Goal: Task Accomplishment & Management: Complete application form

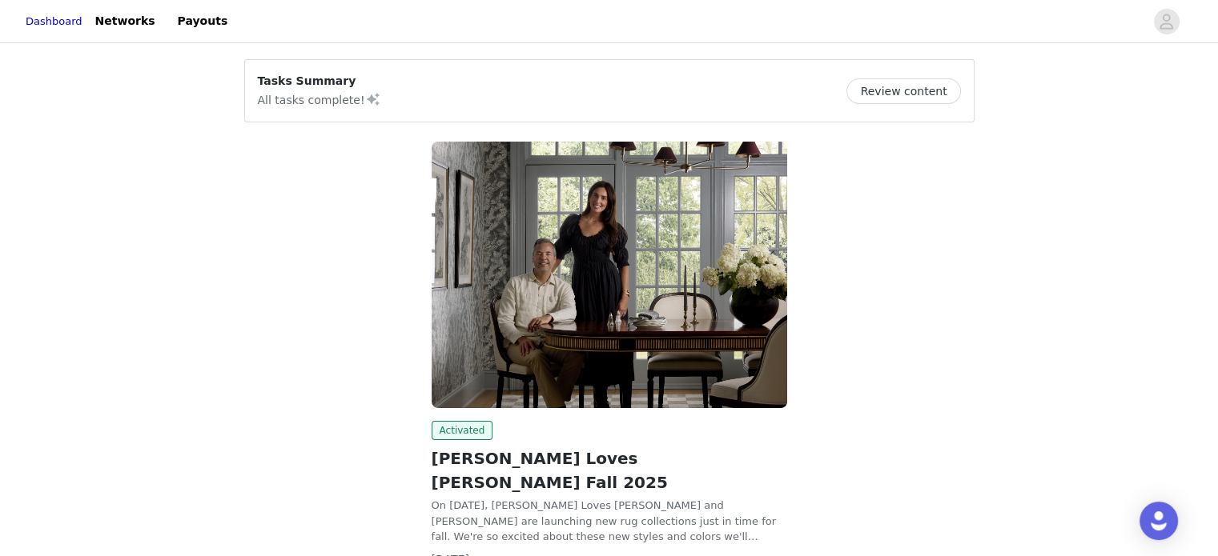
click at [894, 89] on button "Review content" at bounding box center [903, 91] width 114 height 26
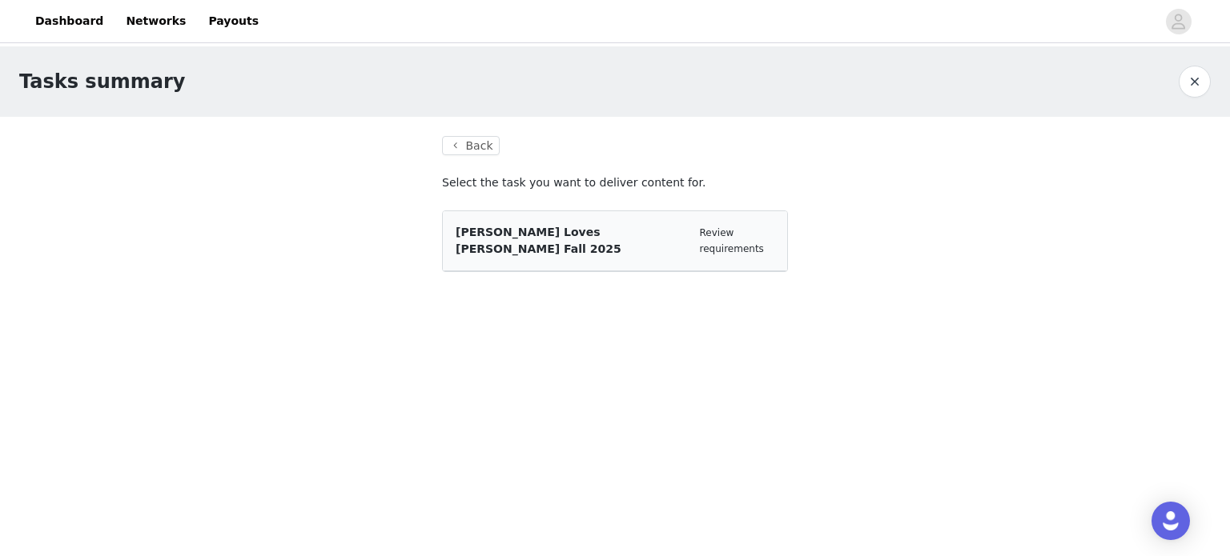
click at [552, 239] on div "[PERSON_NAME] Loves [PERSON_NAME] Fall 2025" at bounding box center [571, 241] width 231 height 34
click at [575, 226] on span "[PERSON_NAME] Loves [PERSON_NAME] Fall 2025" at bounding box center [539, 241] width 166 height 30
click at [528, 247] on div "[PERSON_NAME] Loves [PERSON_NAME] Fall 2025 Review requirements" at bounding box center [615, 241] width 344 height 60
click at [525, 236] on span "[PERSON_NAME] Loves [PERSON_NAME] Fall 2025" at bounding box center [539, 241] width 166 height 30
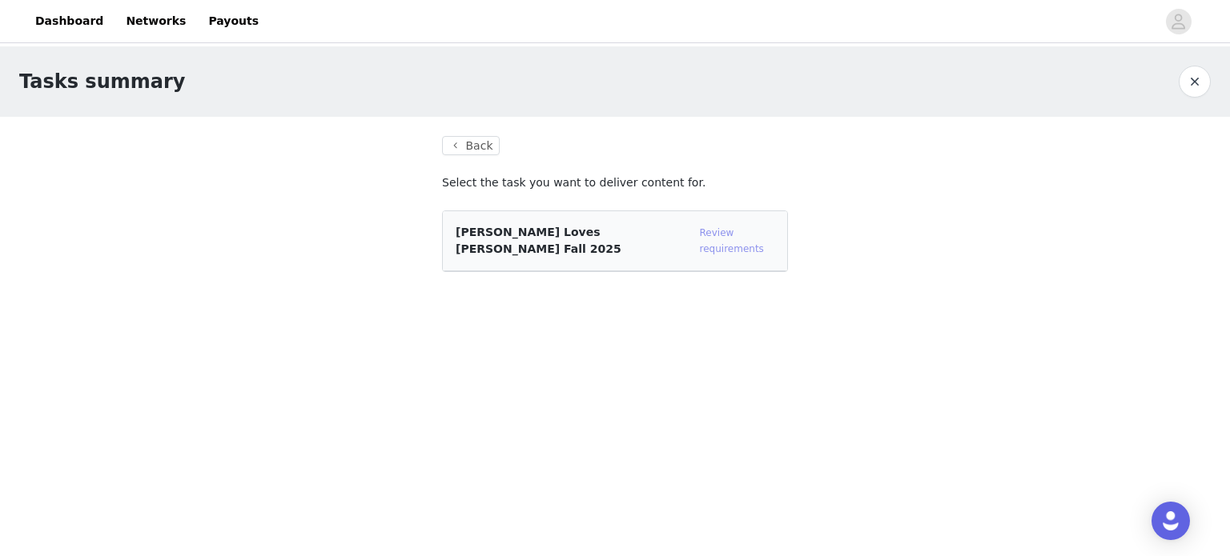
click at [727, 236] on link "Review requirements" at bounding box center [732, 240] width 64 height 27
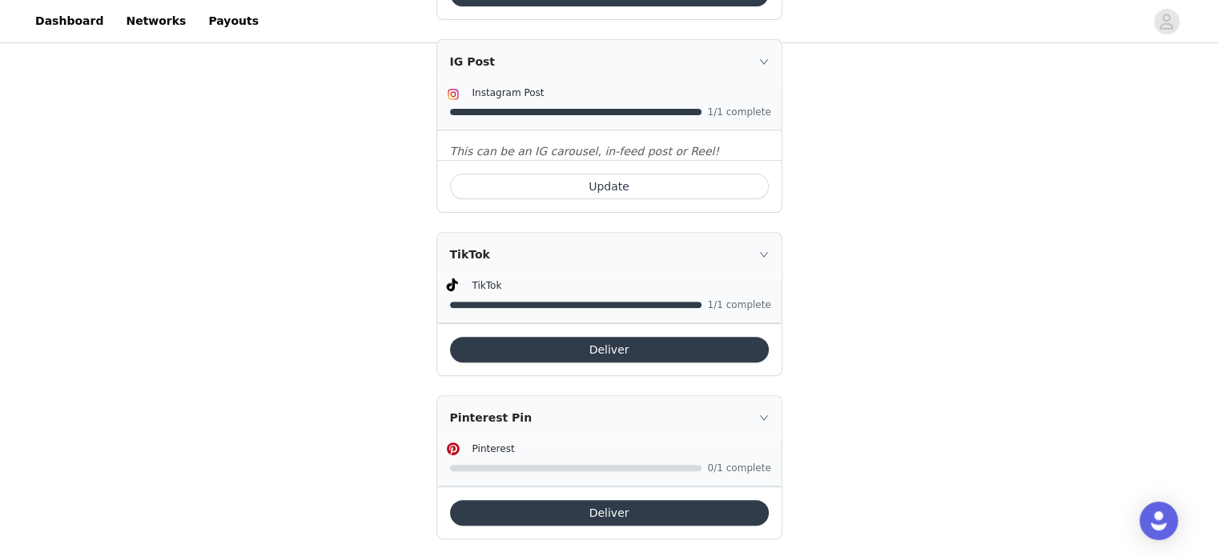
scroll to position [535, 0]
click at [605, 500] on button "Deliver" at bounding box center [609, 513] width 319 height 26
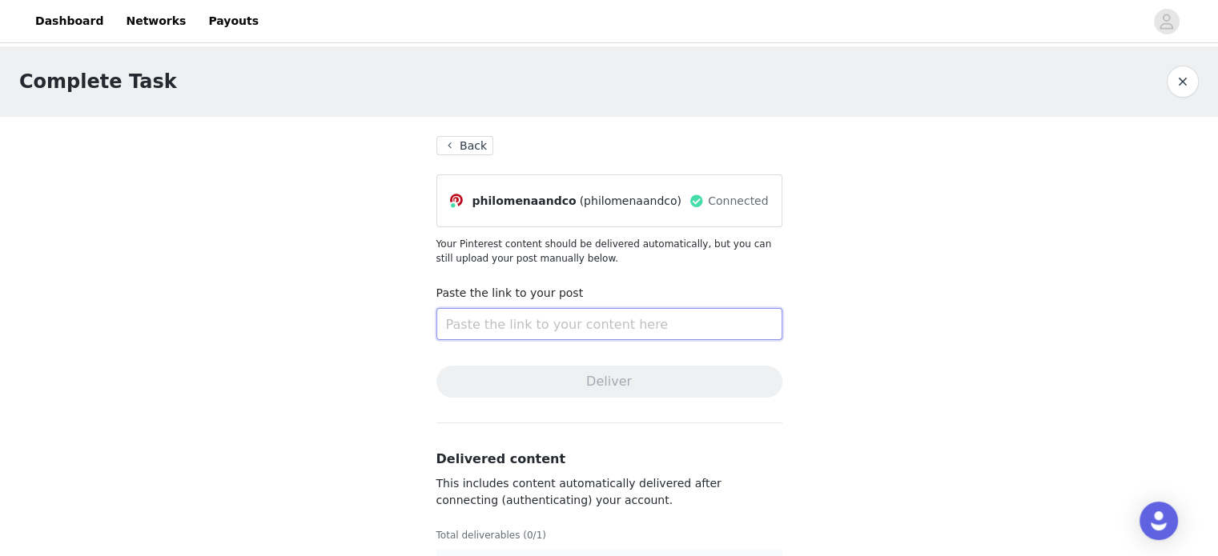
click at [615, 319] on input "text" at bounding box center [609, 324] width 346 height 32
paste input "[URL][DOMAIN_NAME]"
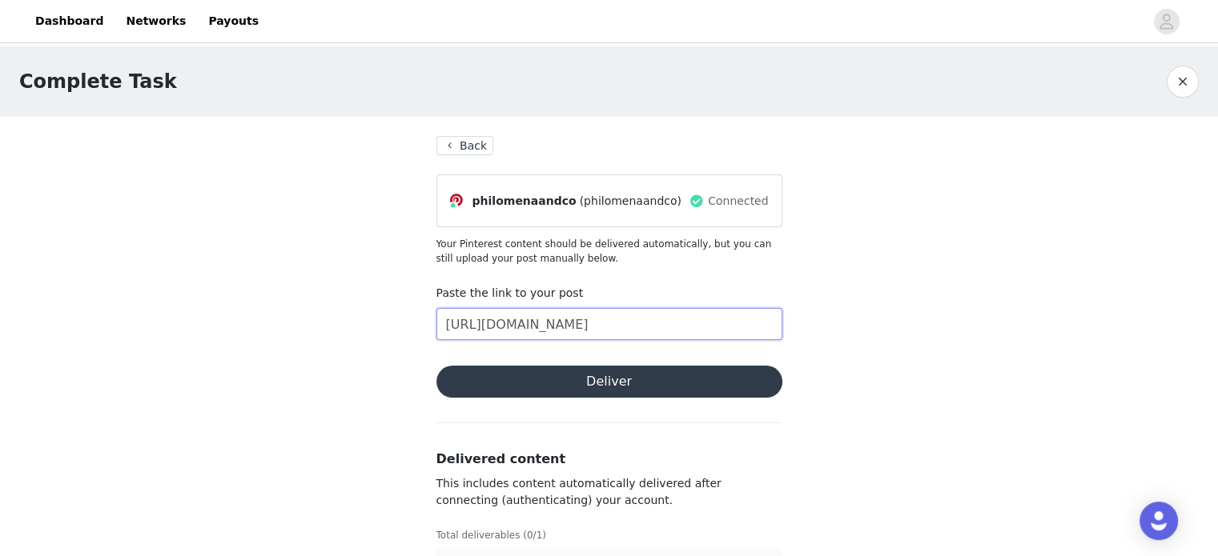
type input "[URL][DOMAIN_NAME]"
click at [636, 388] on button "Deliver" at bounding box center [609, 382] width 346 height 32
